Goal: Task Accomplishment & Management: Use online tool/utility

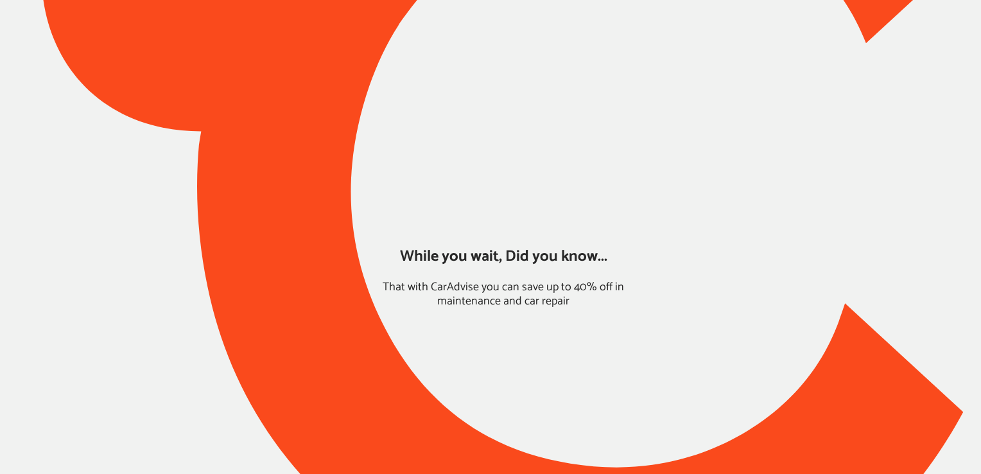
type input "*****"
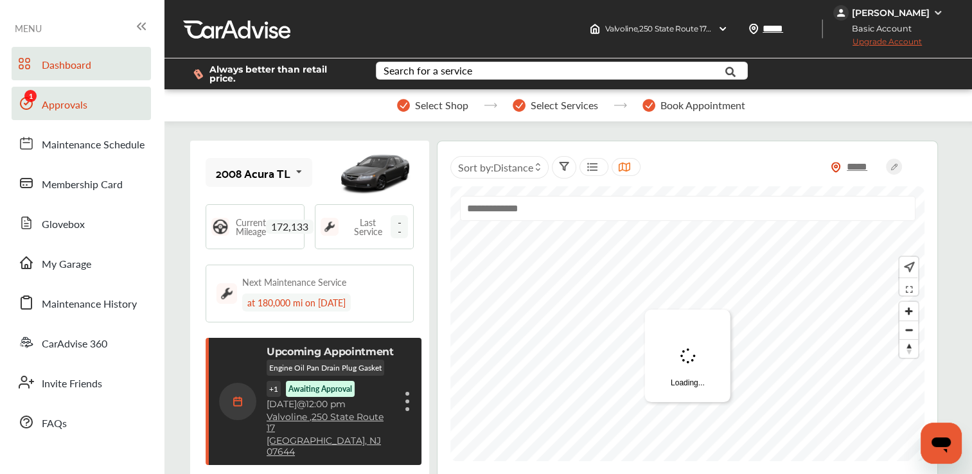
click at [83, 92] on link "Approvals" at bounding box center [81, 103] width 139 height 33
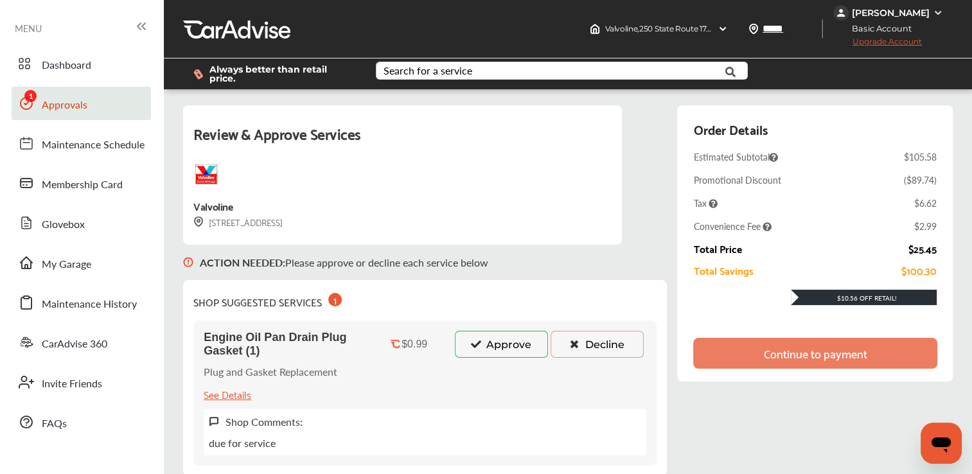
click at [485, 341] on button "Approve" at bounding box center [501, 344] width 93 height 27
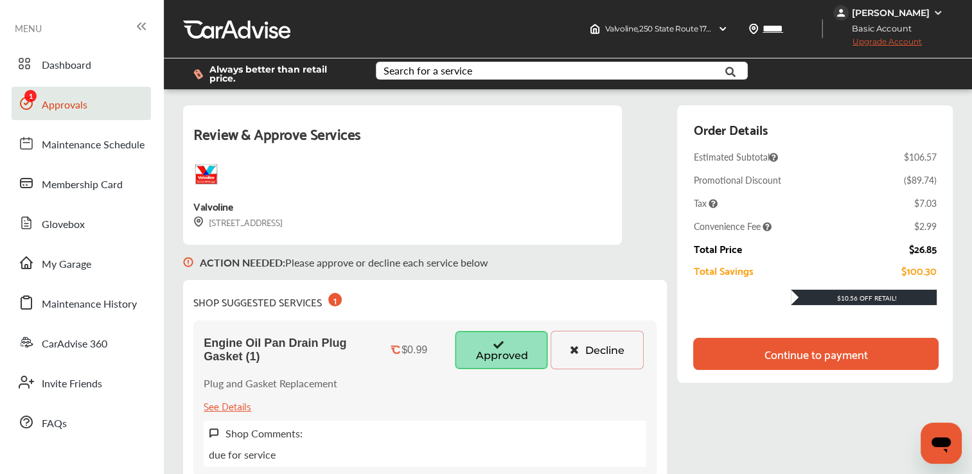
click at [831, 347] on div "Continue to payment" at bounding box center [814, 353] width 103 height 13
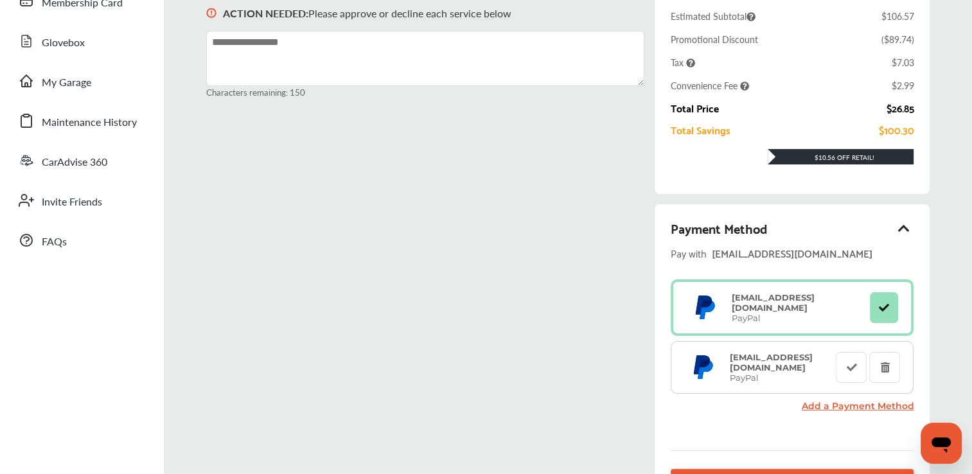
scroll to position [190, 0]
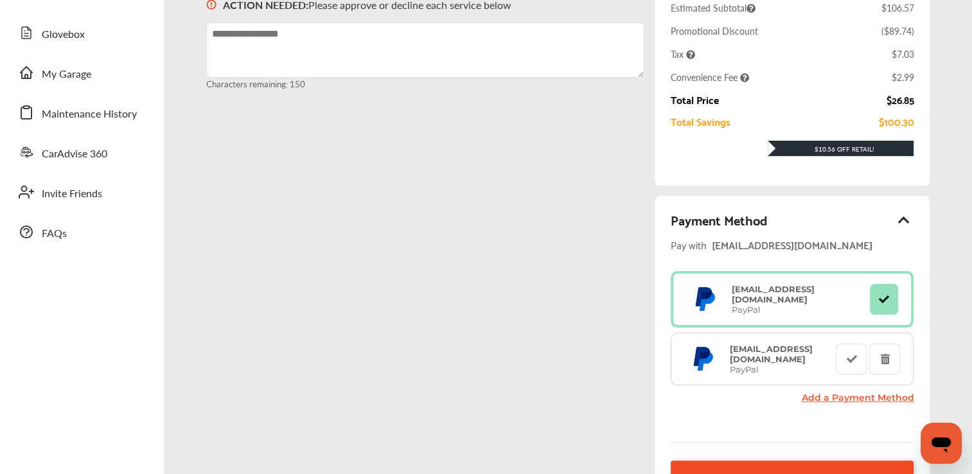
click at [780, 460] on link "Submit Approvals" at bounding box center [791, 476] width 243 height 33
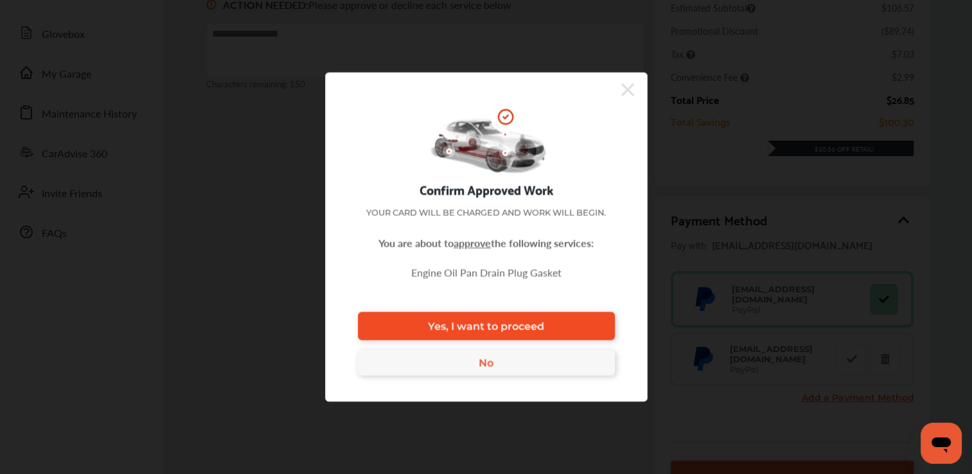
click at [480, 322] on span "Yes, I want to proceed" at bounding box center [486, 326] width 116 height 12
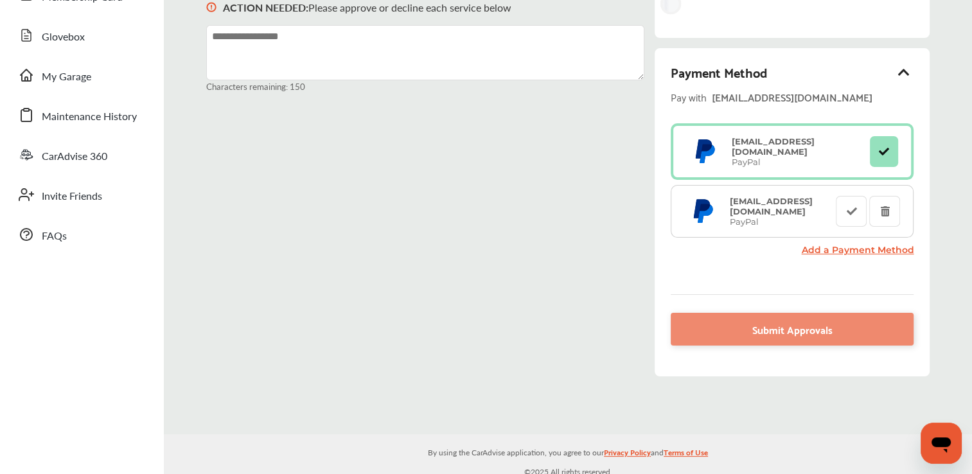
scroll to position [203, 0]
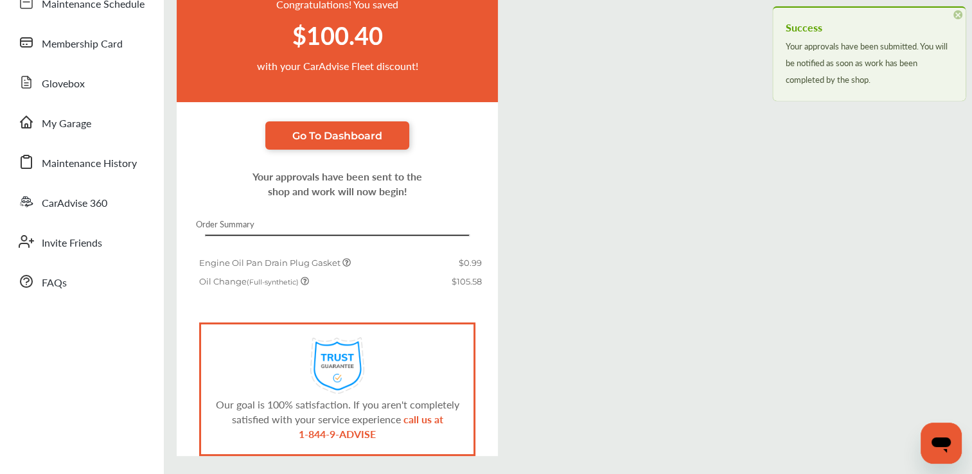
scroll to position [179, 0]
